Goal: Information Seeking & Learning: Learn about a topic

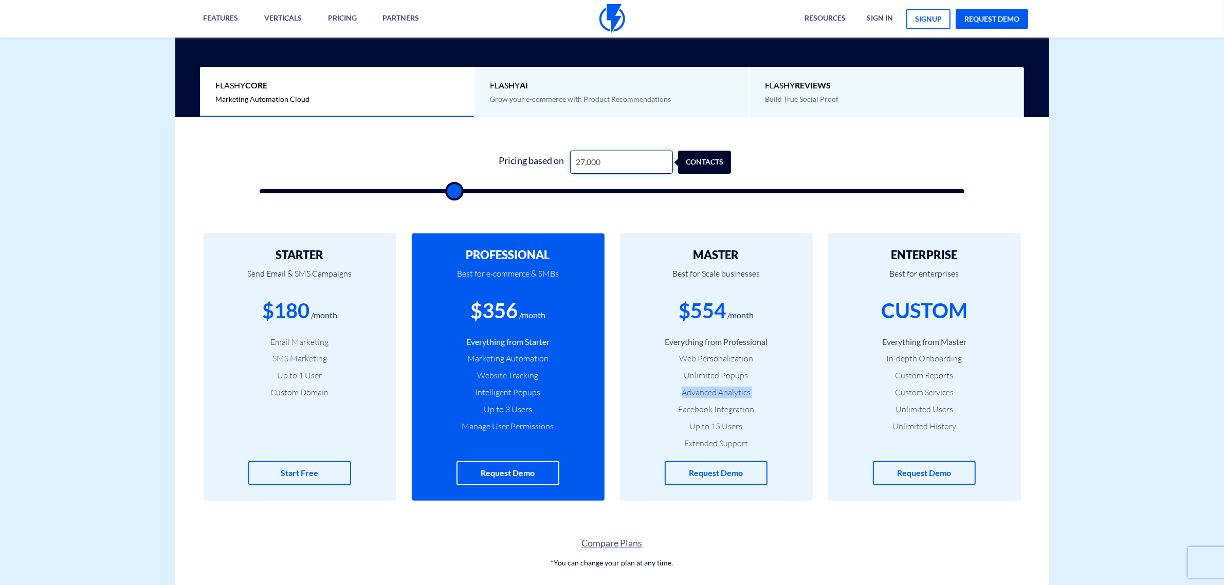
click at [582, 162] on input "27,000" at bounding box center [621, 162] width 103 height 23
type input "2"
type input "500"
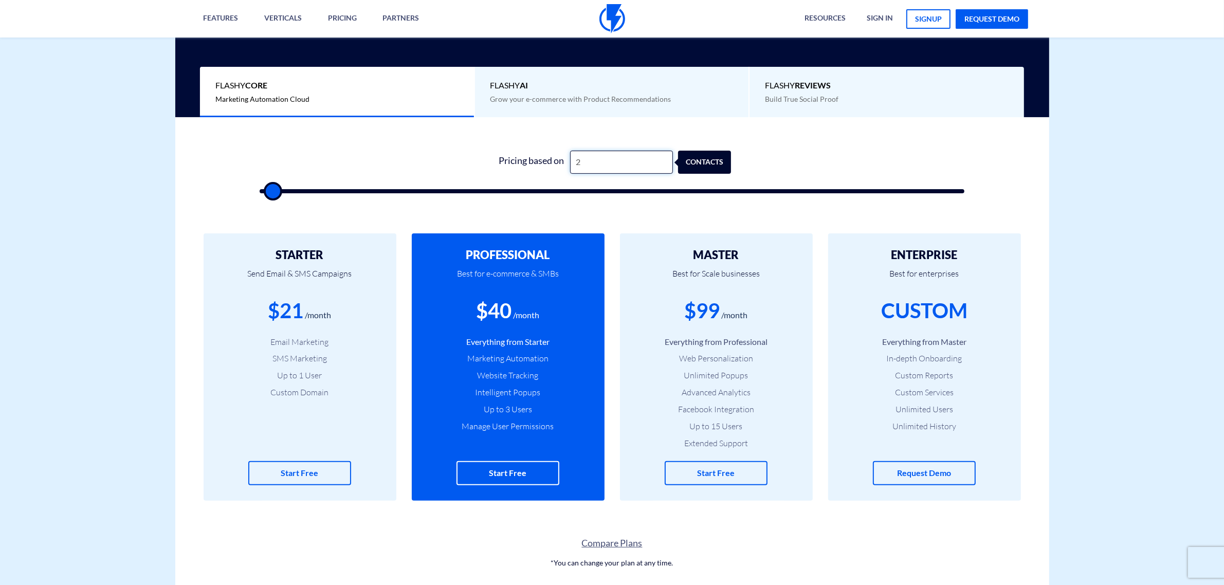
type input "25"
type input "500"
type input "250"
type input "500"
type input "2,500"
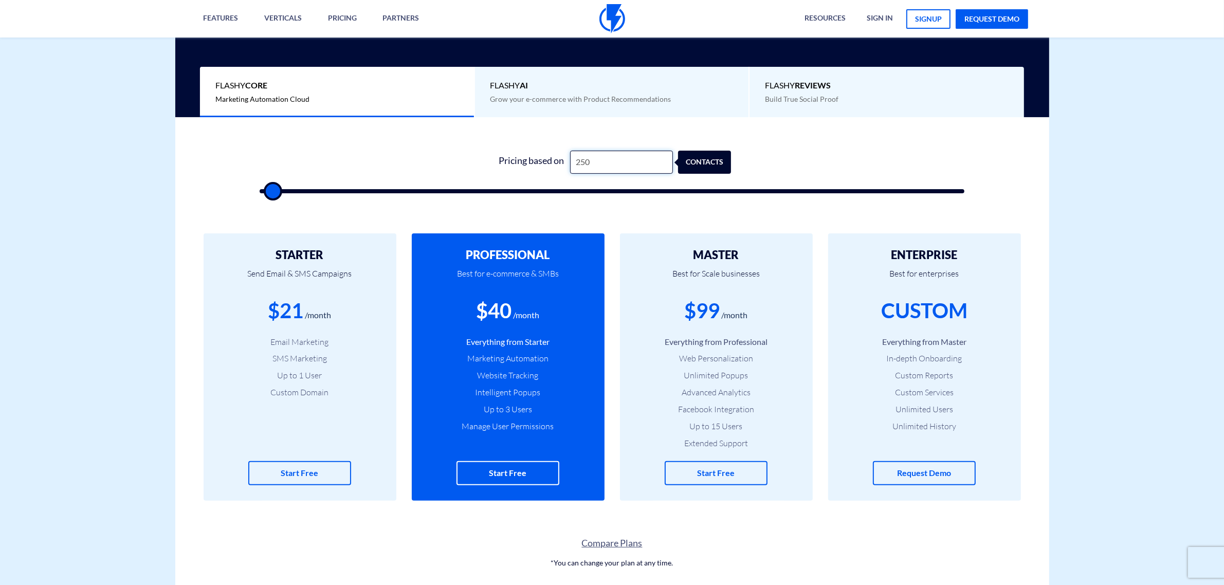
type input "2500"
type input "2,500"
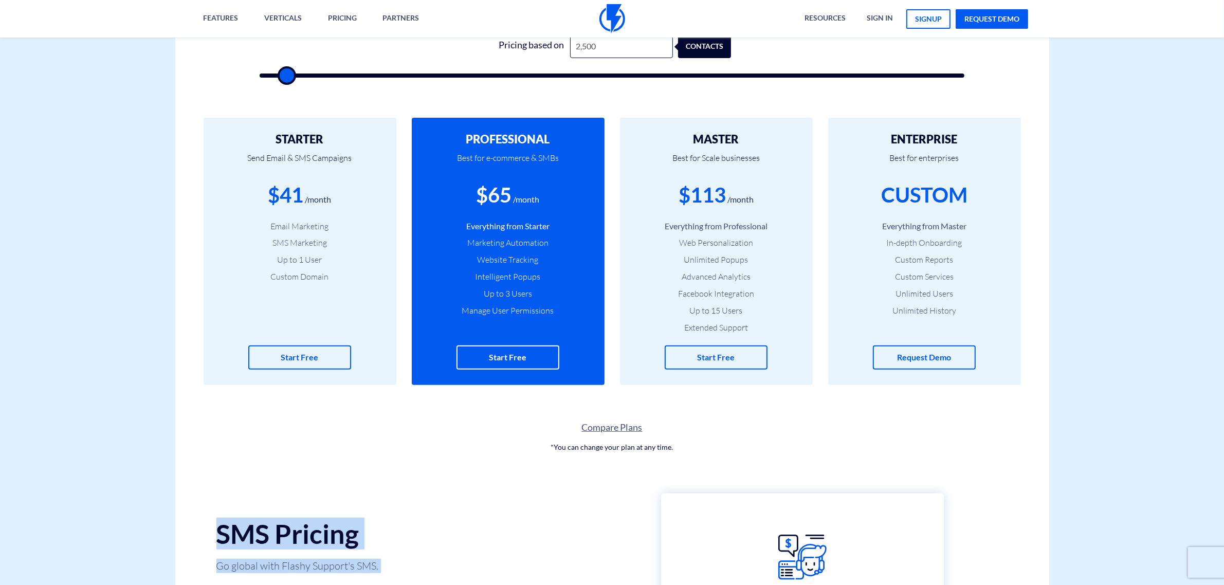
drag, startPoint x: 768, startPoint y: 575, endPoint x: 798, endPoint y: 601, distance: 39.4
